Goal: Find specific page/section: Find specific page/section

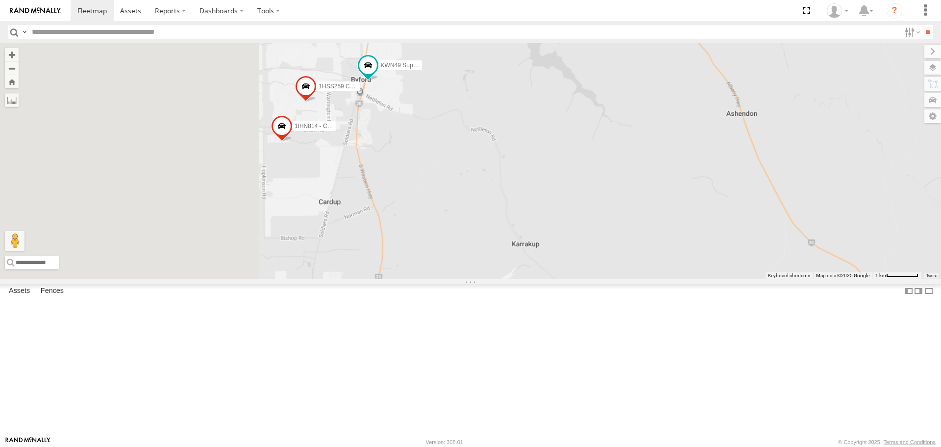
drag, startPoint x: 431, startPoint y: 356, endPoint x: 546, endPoint y: 342, distance: 115.7
click at [540, 279] on div "KWN49 Super.Retic 1HSS259 Coor.Enviro Plan & Develop 1IHN814 - Coordinator Buil…" at bounding box center [470, 160] width 941 height 235
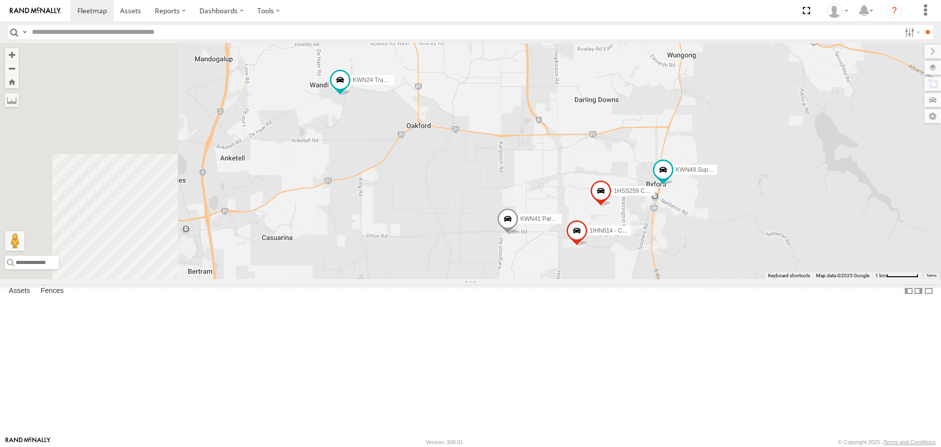
drag, startPoint x: 374, startPoint y: 201, endPoint x: 553, endPoint y: 320, distance: 215.0
click at [553, 279] on div "KWN49 Super.Retic 1HSS259 Coor.Enviro Plan & Develop 1IHN814 - Coordinator Buil…" at bounding box center [470, 160] width 941 height 235
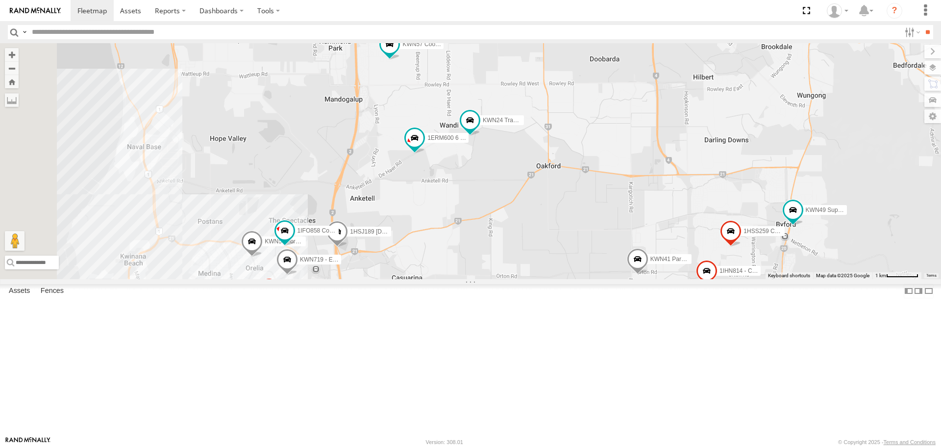
drag, startPoint x: 466, startPoint y: 279, endPoint x: 600, endPoint y: 322, distance: 140.0
click at [600, 279] on div "KWN49 Super.Retic 1HSS259 Coor.Enviro Plan & Develop 1IHN814 - Coordinator Buil…" at bounding box center [470, 160] width 941 height 235
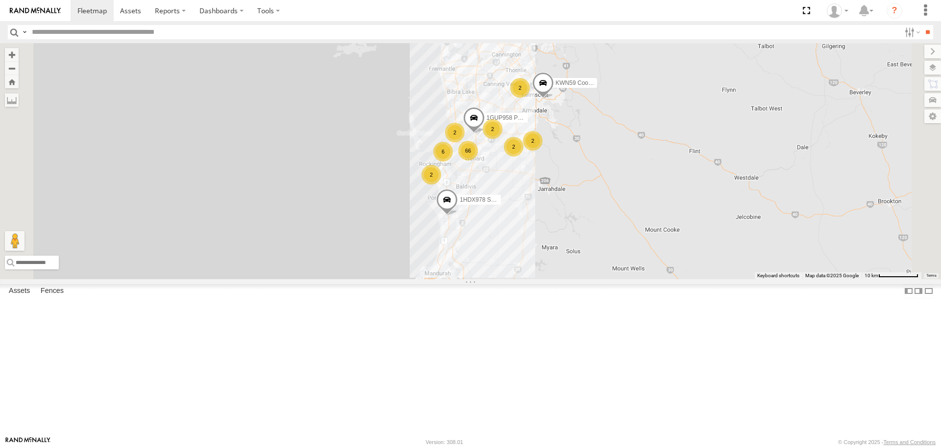
click at [409, 315] on span at bounding box center [398, 302] width 22 height 26
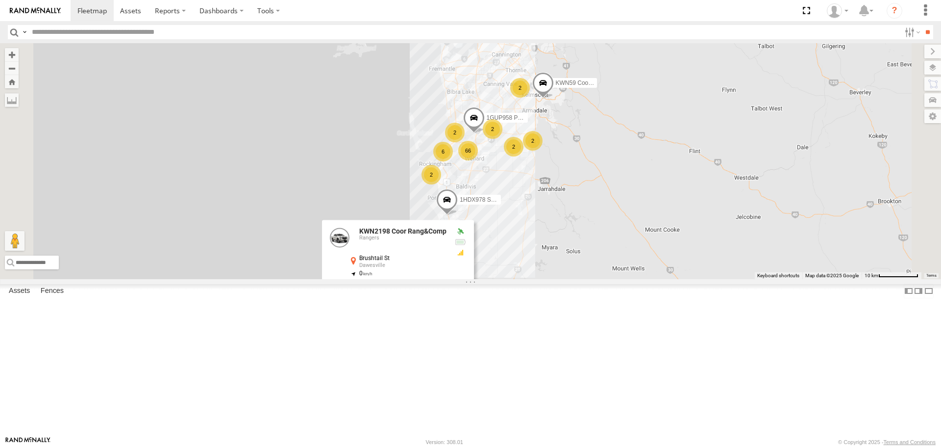
drag, startPoint x: 638, startPoint y: 365, endPoint x: 614, endPoint y: 325, distance: 47.1
click at [639, 279] on div "6 66 2 2 2 2 KWN59 Coord Envi&Waste 1HUO184 Manager Requatic 2 2 1GUP958 Posi T…" at bounding box center [470, 160] width 941 height 235
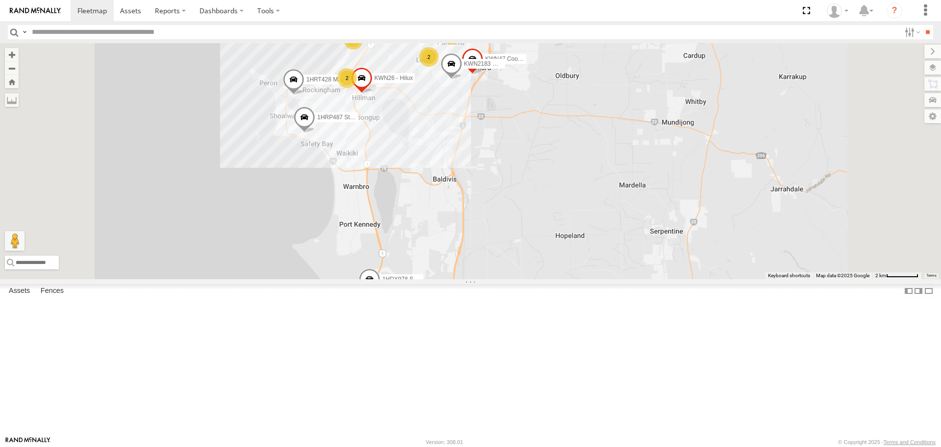
drag, startPoint x: 508, startPoint y: 144, endPoint x: 535, endPoint y: 239, distance: 98.4
click at [535, 239] on div "KWN59 Coord Envi&Waste 1HUO184 Manager Requatic 1GUP958 Posi Track KWN2198 Coor…" at bounding box center [470, 160] width 941 height 235
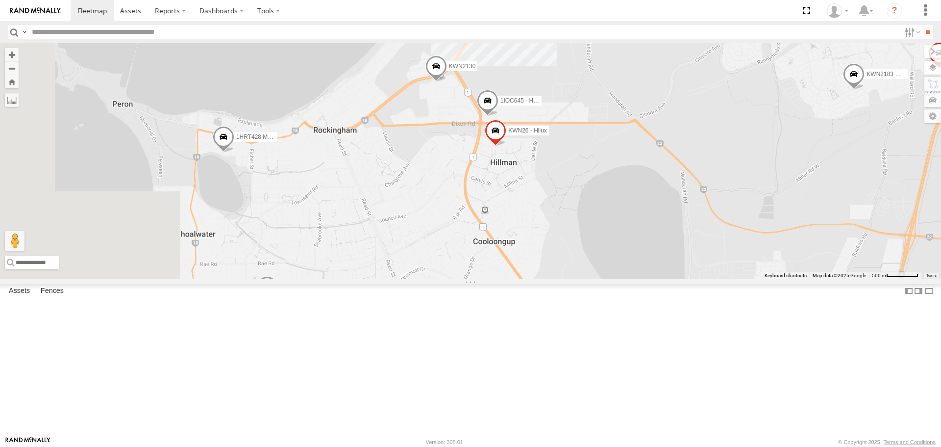
drag, startPoint x: 470, startPoint y: 259, endPoint x: 633, endPoint y: 240, distance: 163.9
click at [632, 240] on div "KWN59 Coord Envi&Waste 1HUO184 Manager Requatic 1GUP958 Posi Track KWN2198 Coor…" at bounding box center [470, 160] width 941 height 235
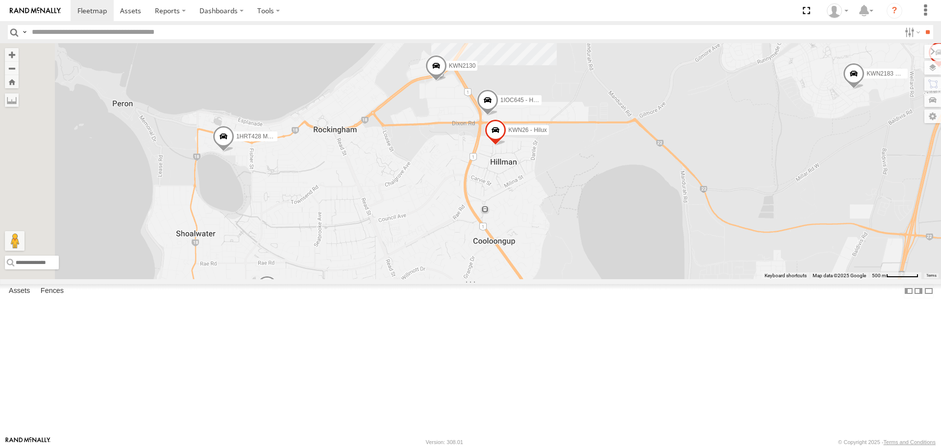
click at [507, 146] on span at bounding box center [496, 133] width 22 height 26
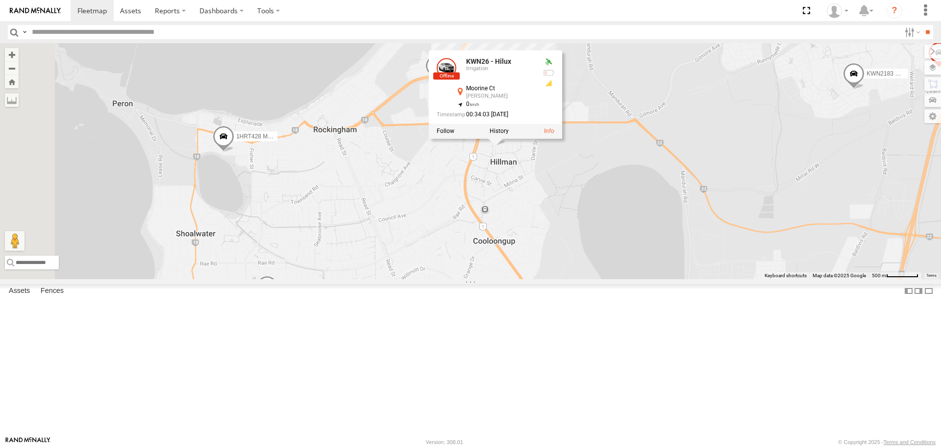
click at [672, 268] on div "KWN59 Coord Envi&Waste 1HUO184 Manager Requatic 1GUP958 Posi Track KWN2198 Coor…" at bounding box center [470, 160] width 941 height 235
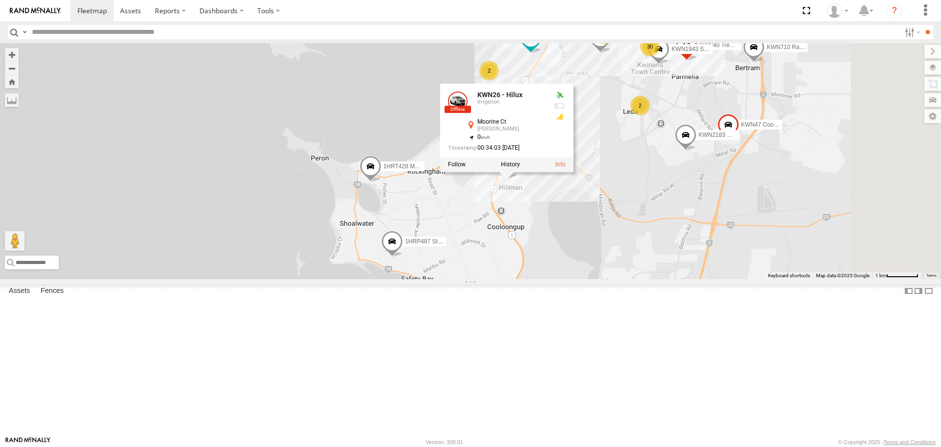
drag, startPoint x: 766, startPoint y: 247, endPoint x: 679, endPoint y: 269, distance: 90.0
click at [679, 270] on div "KWN59 Coord Envi&Waste 1HUO184 Manager Requatic 1GUP958 Posi Track KWN2198 Coor…" at bounding box center [470, 160] width 941 height 235
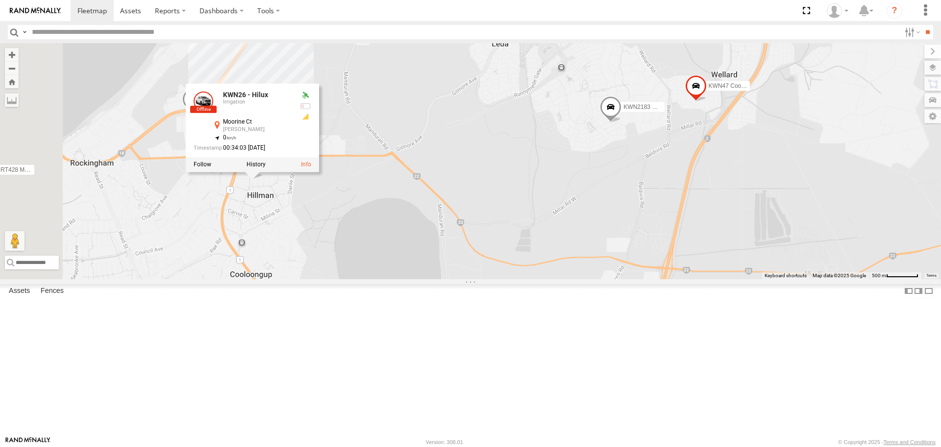
drag, startPoint x: 603, startPoint y: 289, endPoint x: 651, endPoint y: 107, distance: 187.7
click at [649, 115] on div "KWN59 Coord Envi&Waste 1HUO184 Manager Requatic 1GUP958 Posi Track KWN2198 Coor…" at bounding box center [470, 160] width 941 height 235
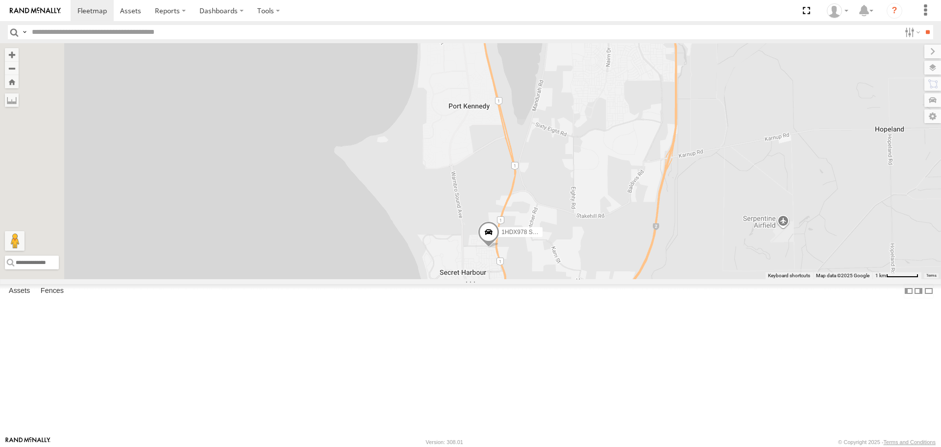
click at [78, 29] on input "text" at bounding box center [464, 32] width 873 height 14
click at [922, 25] on input "**" at bounding box center [927, 32] width 11 height 14
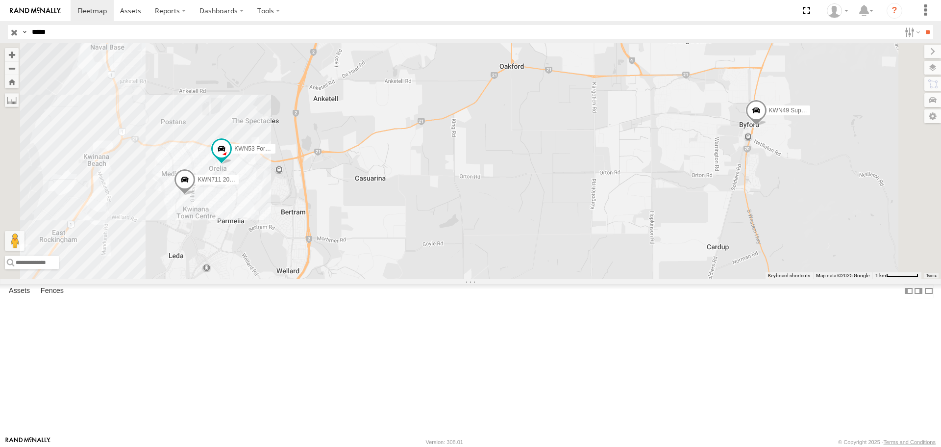
click at [0, 0] on div "Irrigation" at bounding box center [0, 0] width 0 height 0
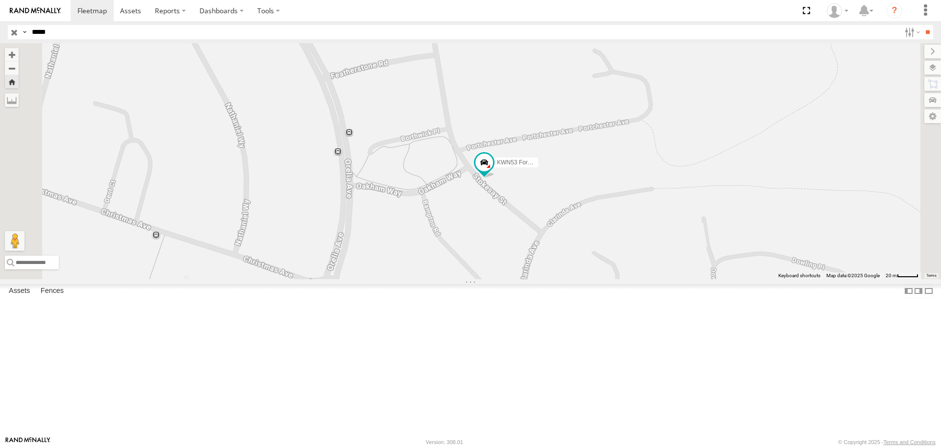
click at [0, 0] on div "KWN49 Super.Retic" at bounding box center [0, 0] width 0 height 0
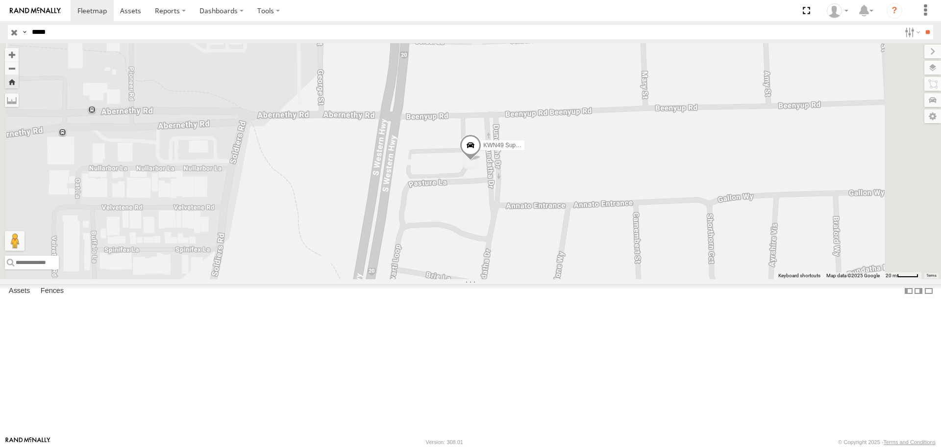
click at [0, 0] on div "KWN711 2001089 Ford Ranger (Retic)" at bounding box center [0, 0] width 0 height 0
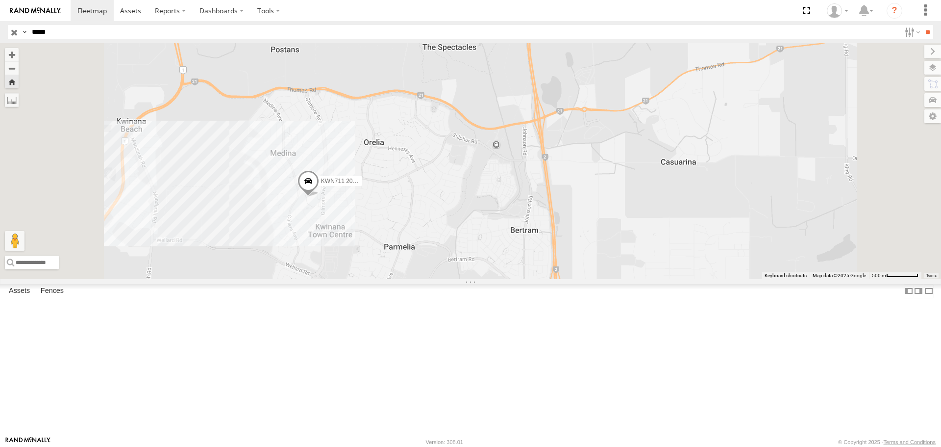
drag, startPoint x: 509, startPoint y: 360, endPoint x: 522, endPoint y: 259, distance: 101.9
click at [522, 259] on div "KWN711 2001089 Ford Ranger (Retic)" at bounding box center [470, 160] width 941 height 235
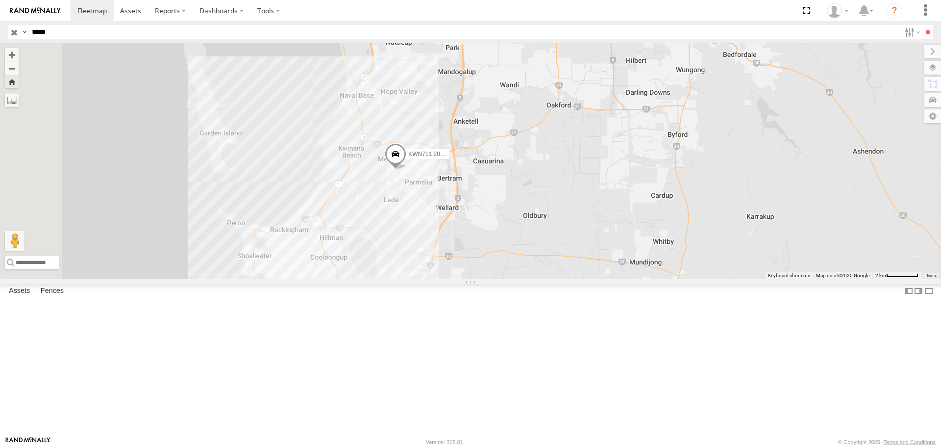
drag, startPoint x: 46, startPoint y: 35, endPoint x: 12, endPoint y: 34, distance: 33.3
click at [13, 35] on div "Search Query Asset ID Asset Label Registration Manufacturer Model VIN Job ID Dr…" at bounding box center [465, 32] width 914 height 14
type input "**********"
click at [922, 25] on input "**" at bounding box center [927, 32] width 11 height 14
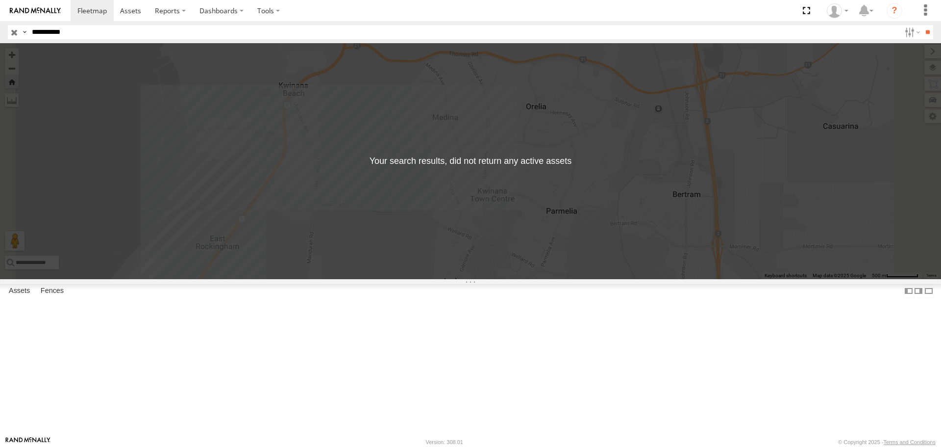
drag, startPoint x: 77, startPoint y: 41, endPoint x: 72, endPoint y: 37, distance: 7.4
click at [73, 38] on header "Search Query Asset ID Asset Label Registration Manufacturer Model VIN Job ID" at bounding box center [470, 32] width 941 height 22
click at [72, 37] on input "**********" at bounding box center [464, 32] width 873 height 14
drag, startPoint x: 3, startPoint y: 39, endPoint x: -14, endPoint y: 39, distance: 17.2
click at [0, 39] on html at bounding box center [470, 223] width 941 height 447
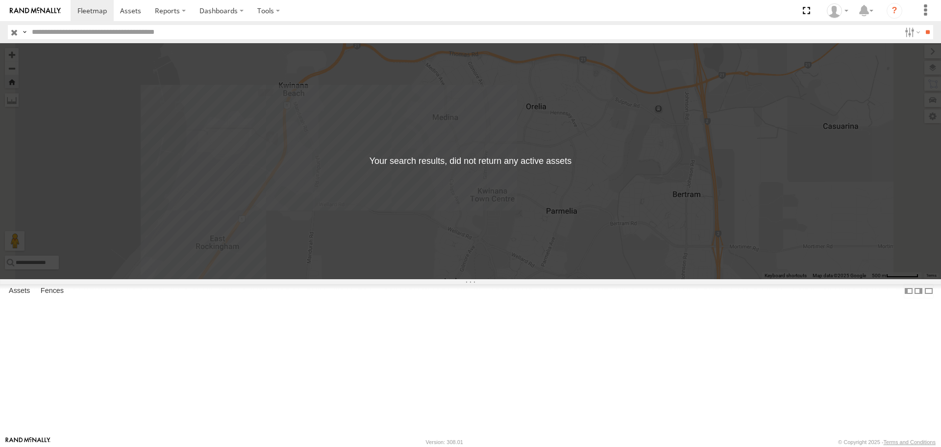
click at [58, 33] on input "text" at bounding box center [464, 32] width 873 height 14
